Goal: Information Seeking & Learning: Understand process/instructions

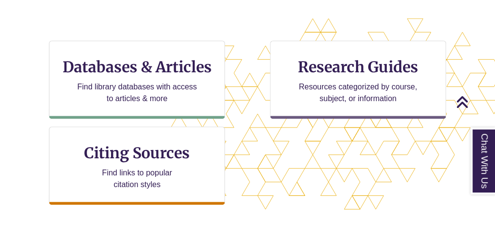
scroll to position [352, 0]
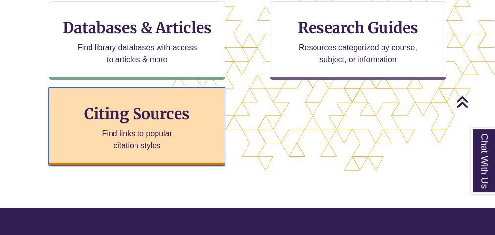
click at [123, 126] on div "Citing Sources Find links to popular citation styles" at bounding box center [137, 127] width 176 height 78
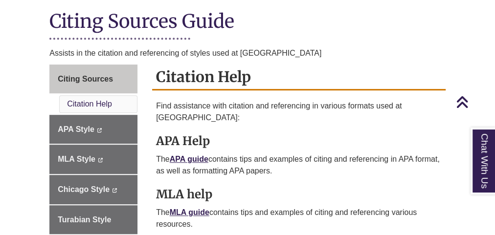
scroll to position [313, 0]
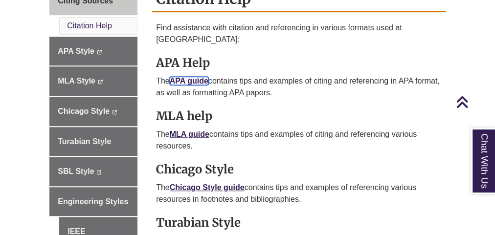
click at [189, 77] on link "APA guide" at bounding box center [189, 81] width 39 height 8
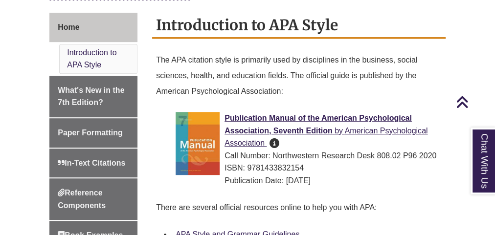
scroll to position [352, 0]
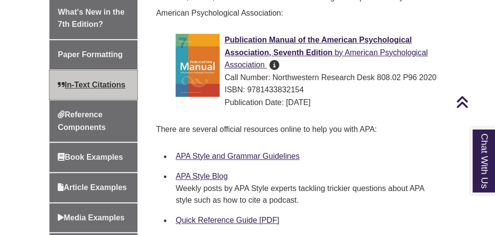
click at [109, 81] on span "In-Text Citations" at bounding box center [92, 85] width 68 height 8
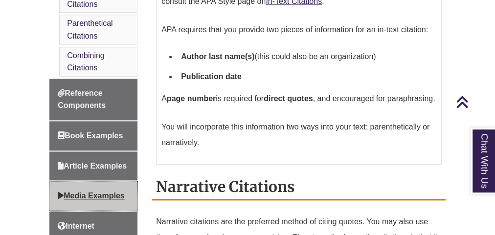
scroll to position [509, 0]
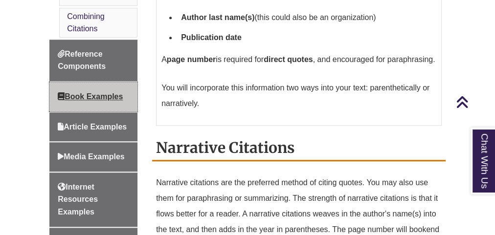
click at [85, 93] on span "Book Examples" at bounding box center [90, 96] width 65 height 8
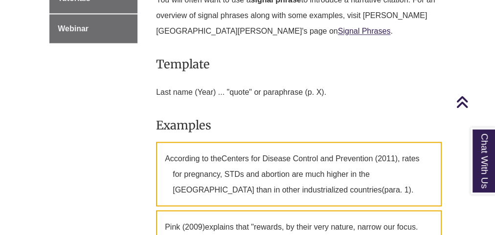
scroll to position [665, 0]
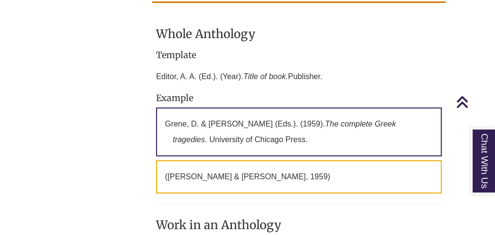
scroll to position [1605, 0]
